Goal: Transaction & Acquisition: Purchase product/service

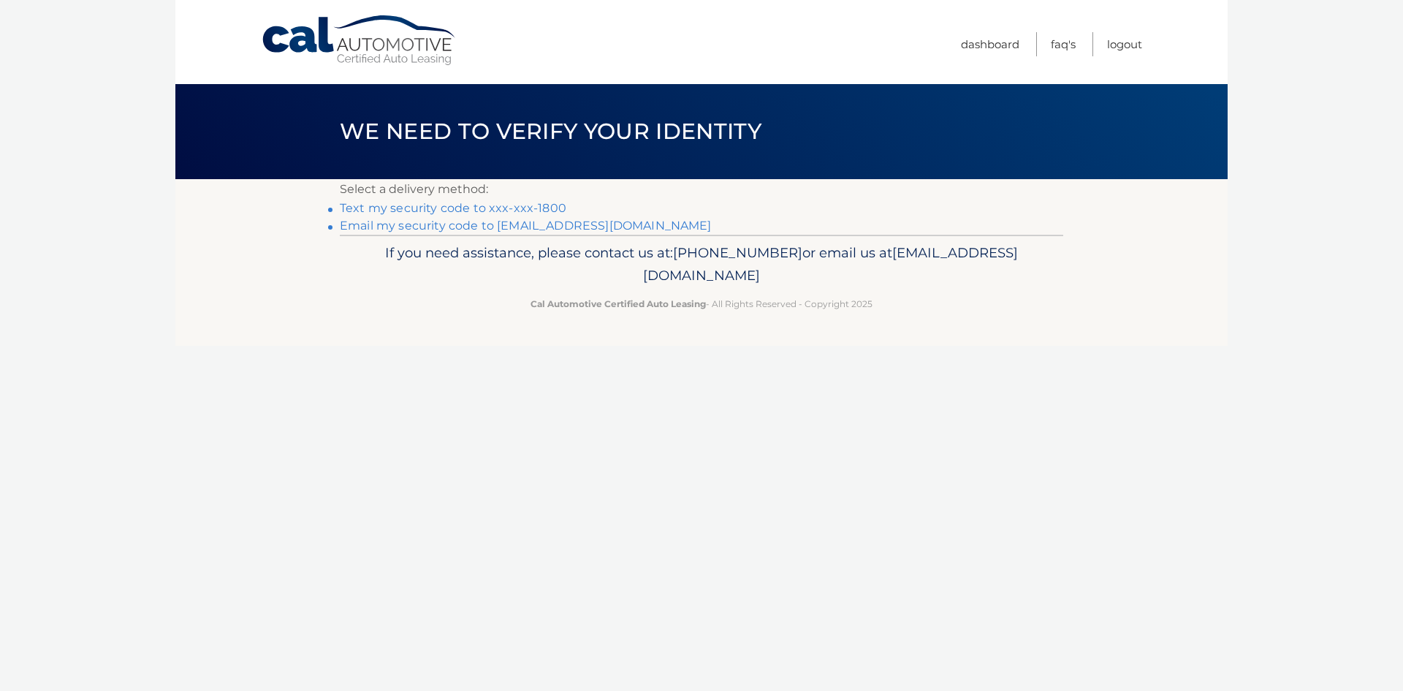
click at [412, 211] on link "Text my security code to xxx-xxx-1800" at bounding box center [453, 208] width 227 height 14
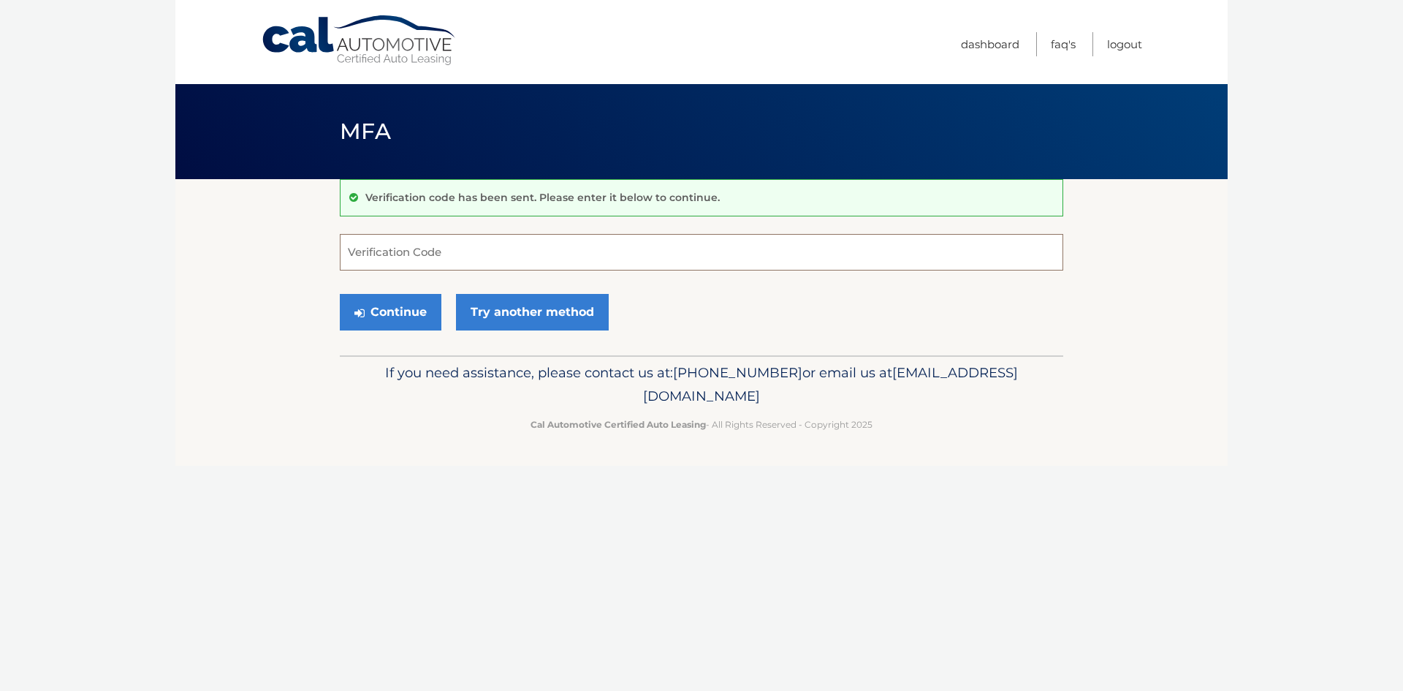
click at [382, 257] on input "Verification Code" at bounding box center [702, 252] width 724 height 37
type input "780749"
click at [384, 311] on button "Continue" at bounding box center [391, 312] width 102 height 37
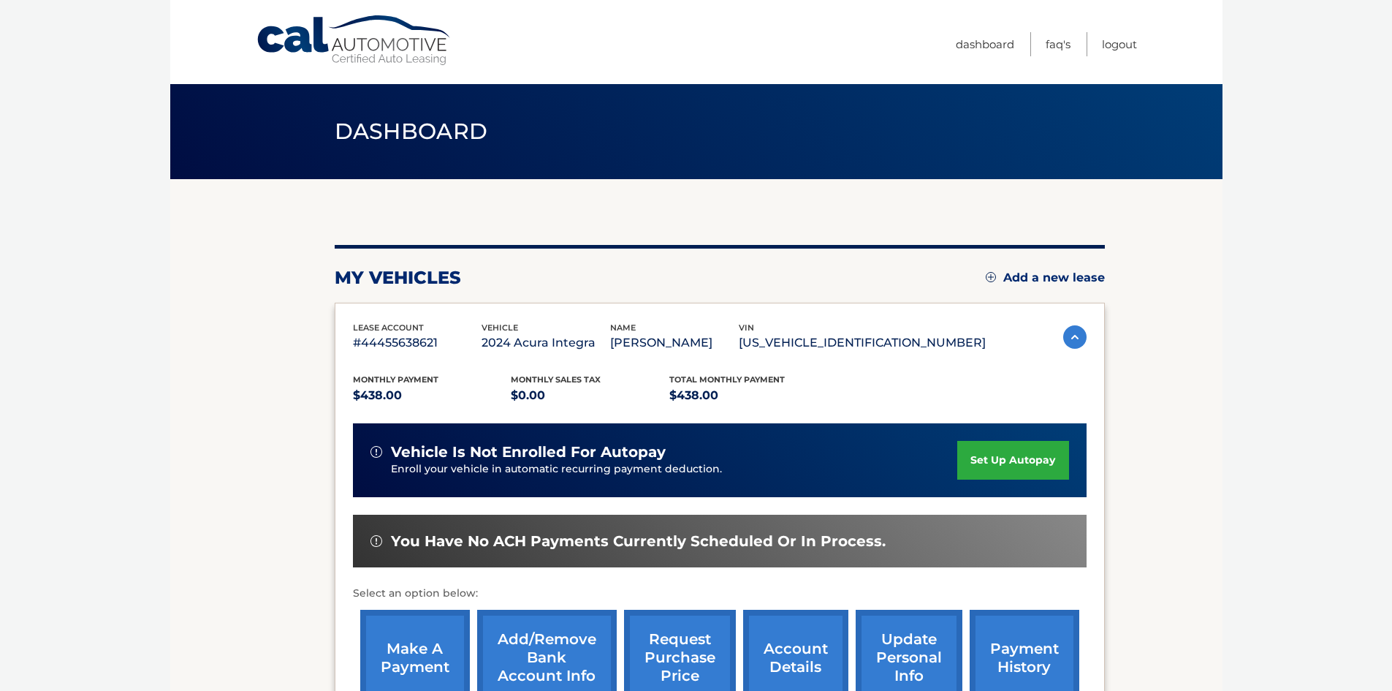
scroll to position [73, 0]
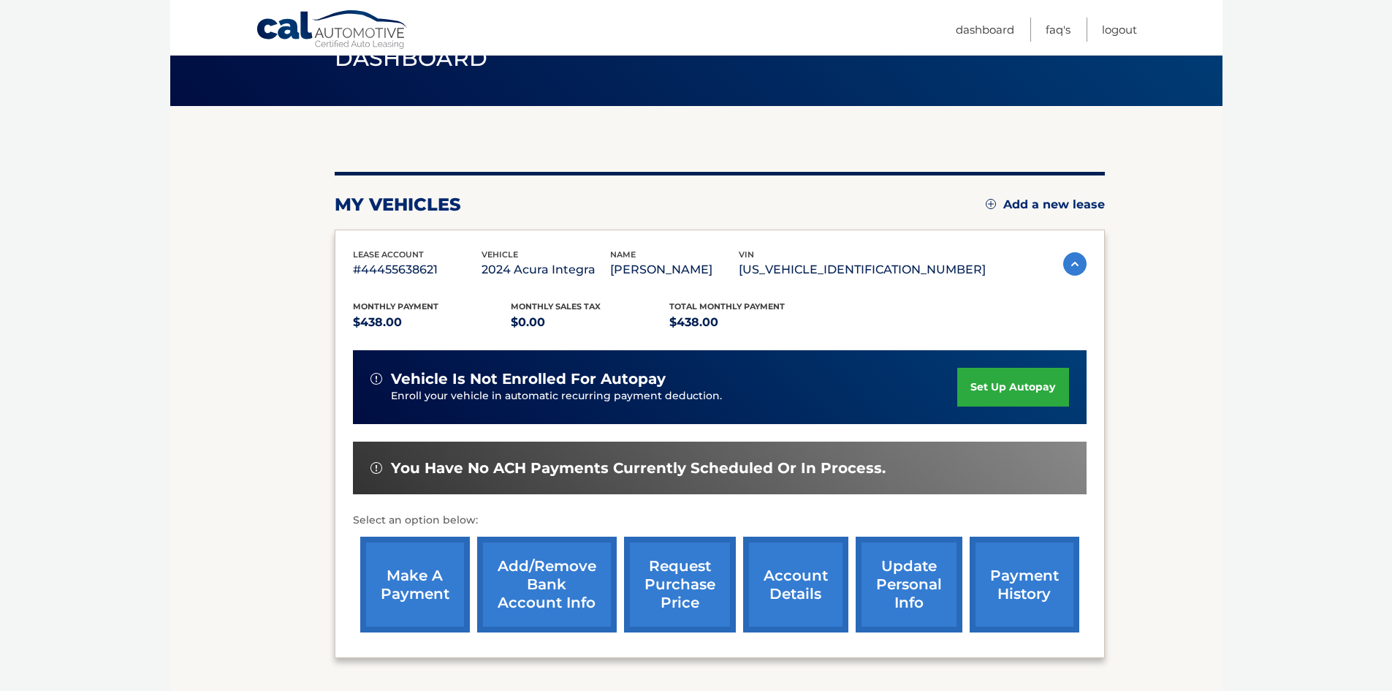
click at [414, 598] on link "make a payment" at bounding box center [415, 584] width 110 height 96
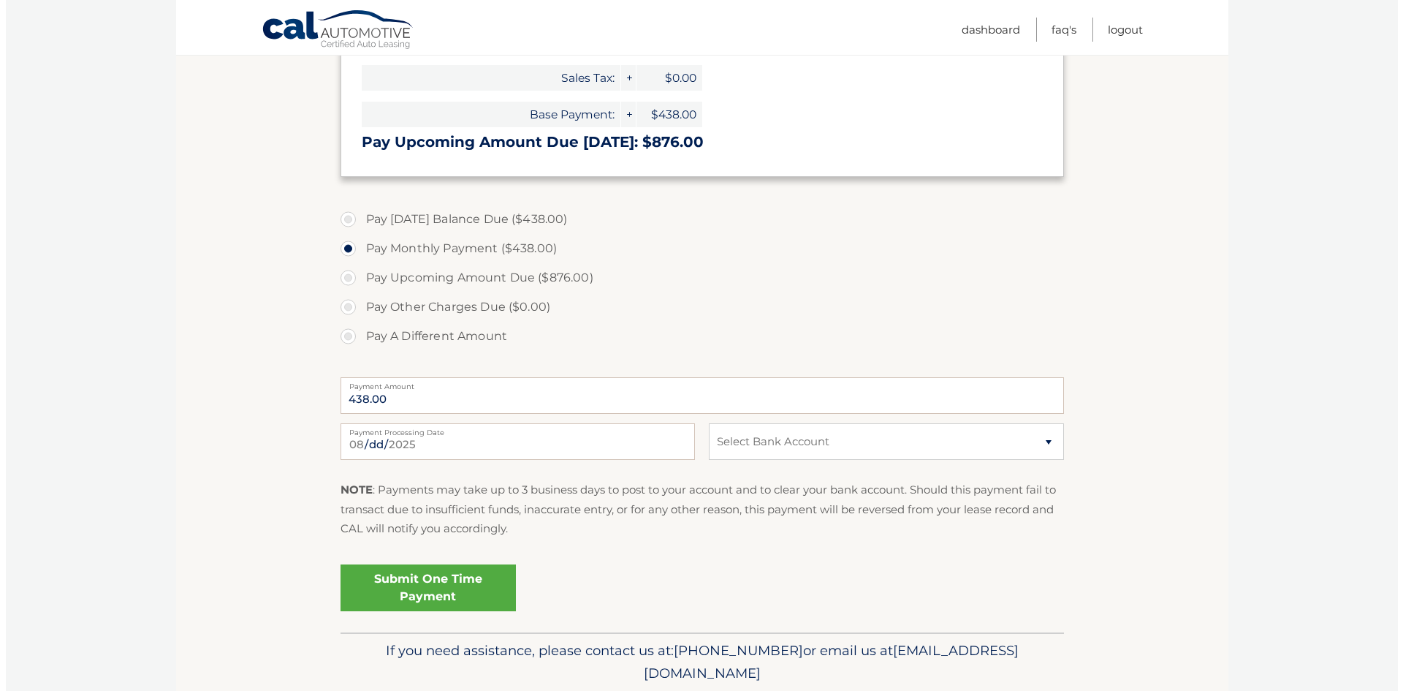
scroll to position [365, 0]
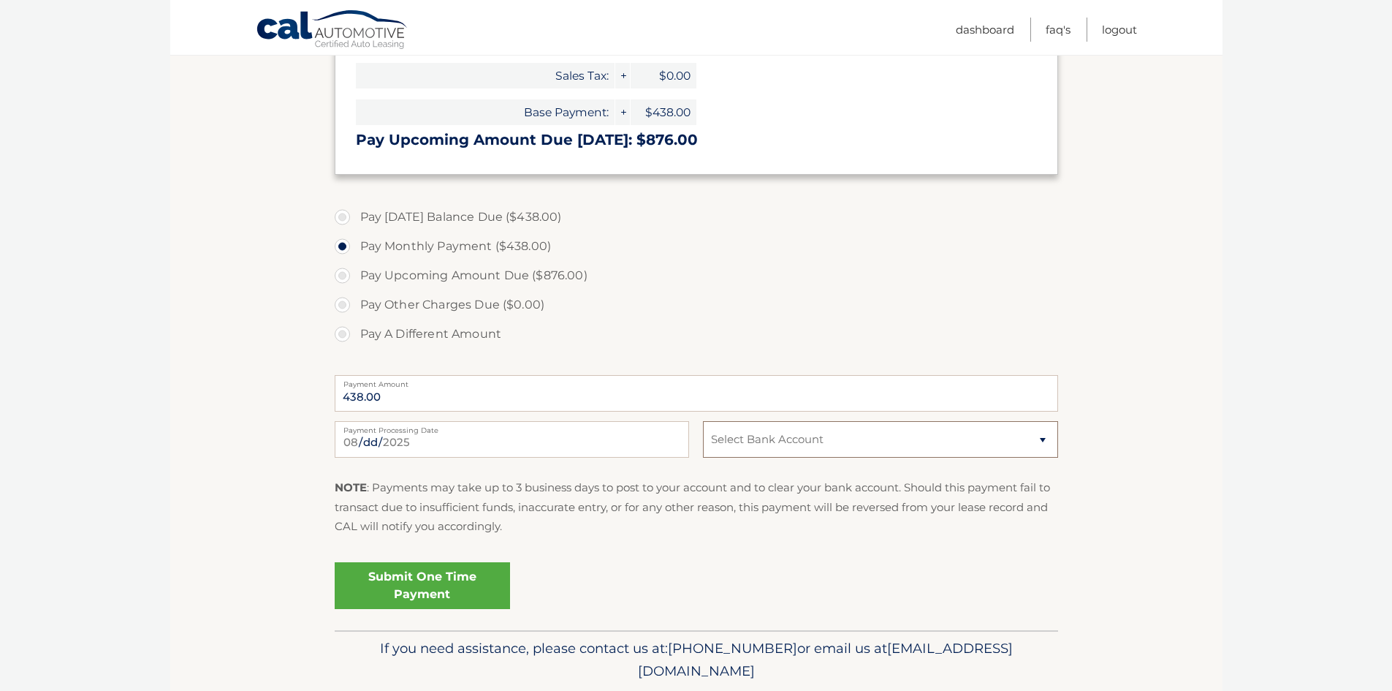
click at [1047, 444] on select "Select Bank Account Checking [PERSON_NAME] BANK, N.A. *****4297 Checking [PERSO…" at bounding box center [880, 439] width 354 height 37
select select "ODZlODVjNDEtM2IxYi00ZGJkLWJiY2YtNTEwZGNlMzIyYmY4"
click at [703, 421] on select "Select Bank Account Checking [PERSON_NAME] BANK, N.A. *****4297 Checking [PERSO…" at bounding box center [880, 439] width 354 height 37
click at [422, 583] on link "Submit One Time Payment" at bounding box center [422, 585] width 175 height 47
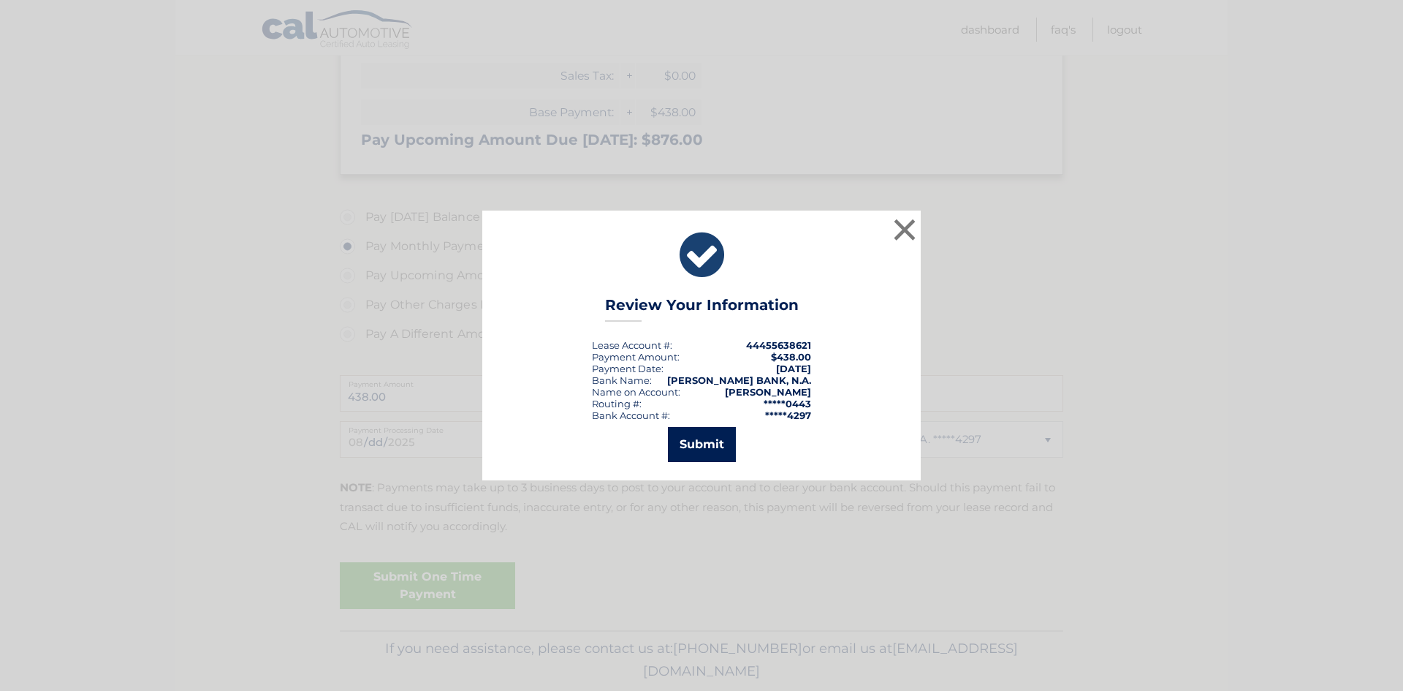
click at [699, 443] on button "Submit" at bounding box center [702, 444] width 68 height 35
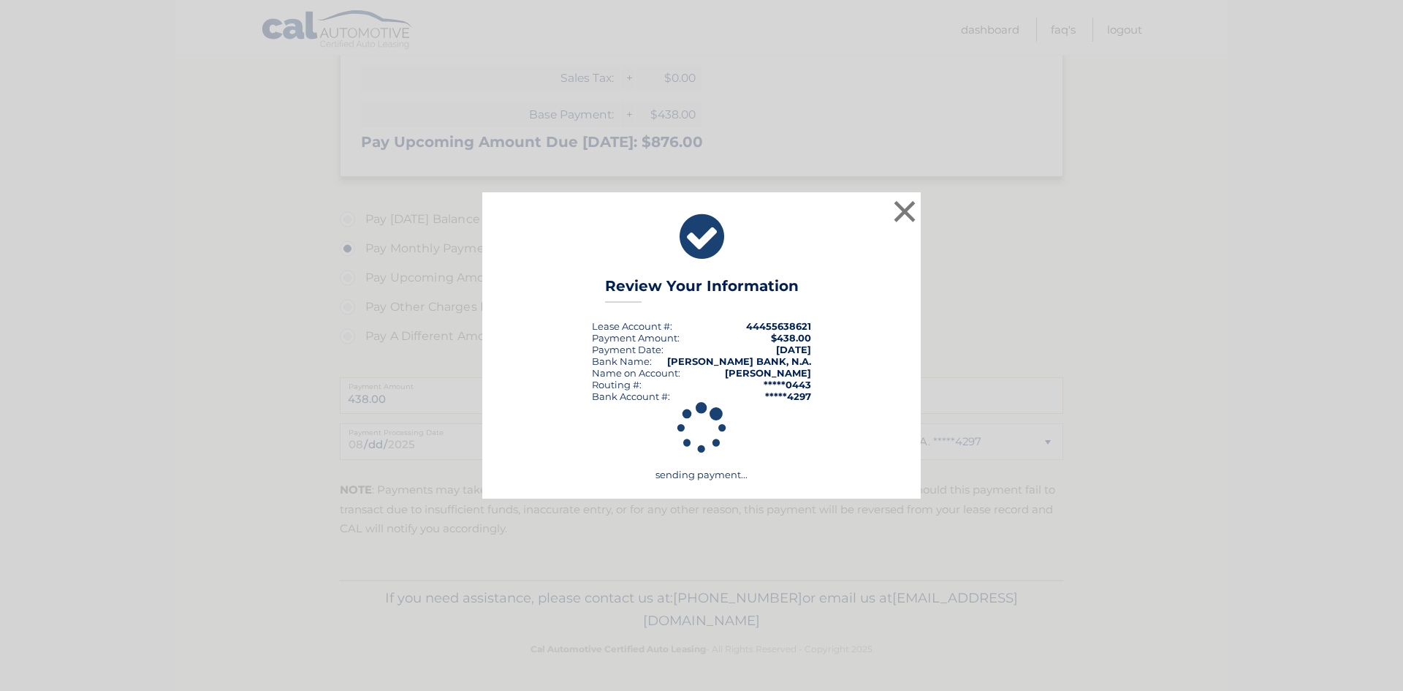
scroll to position [363, 0]
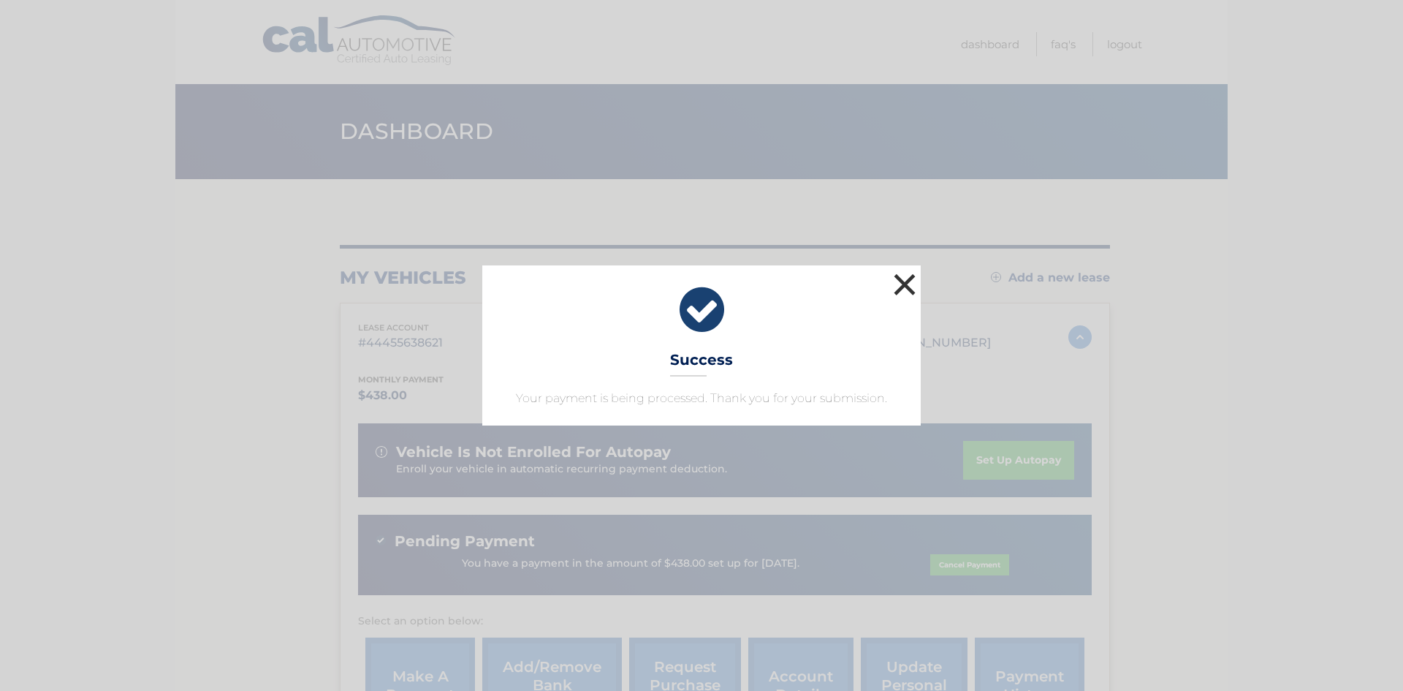
click at [902, 284] on button "×" at bounding box center [904, 284] width 29 height 29
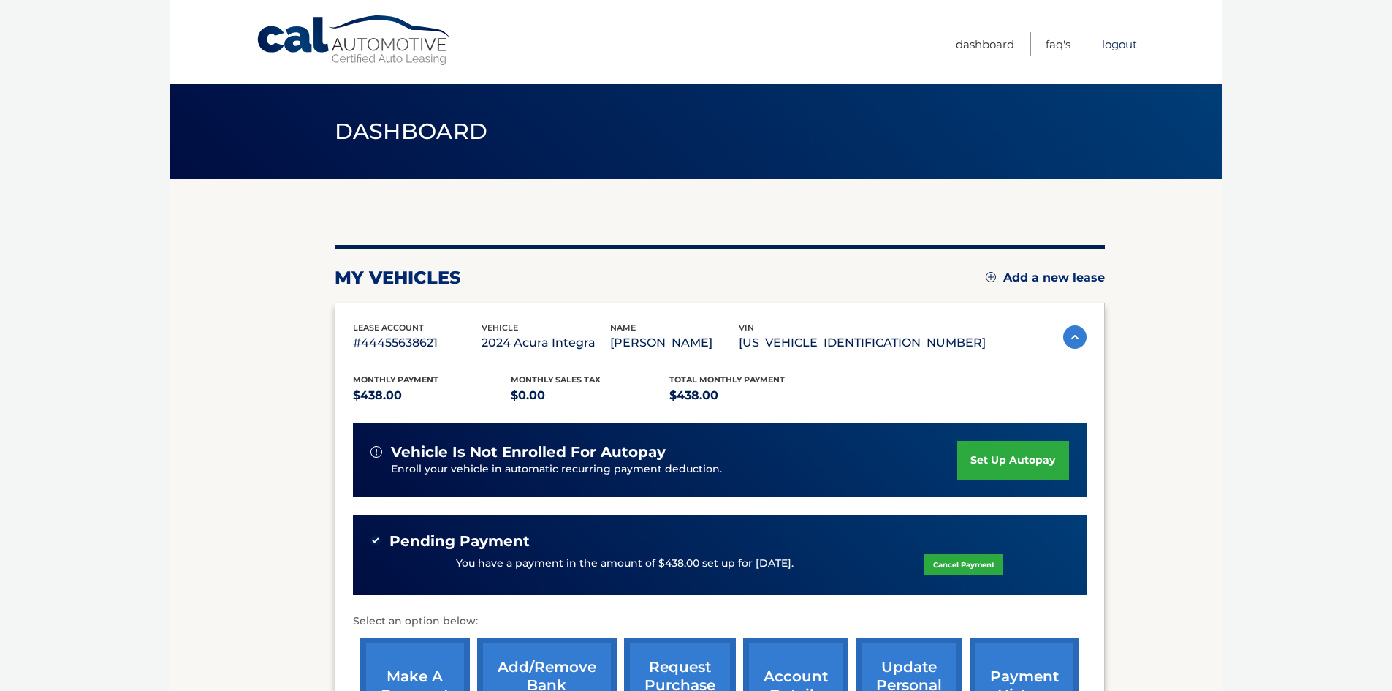
click at [1129, 43] on link "Logout" at bounding box center [1119, 44] width 35 height 24
